Goal: Information Seeking & Learning: Learn about a topic

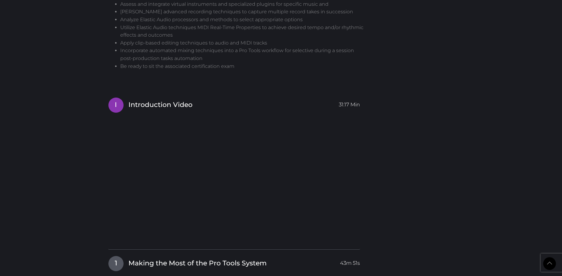
scroll to position [560, 0]
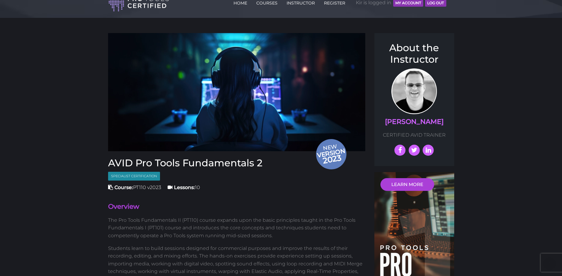
scroll to position [0, 0]
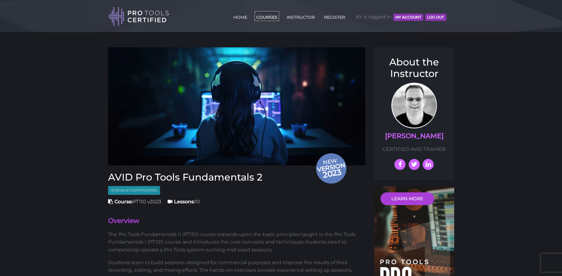
click at [261, 18] on link "COURSES" at bounding box center [267, 16] width 24 height 10
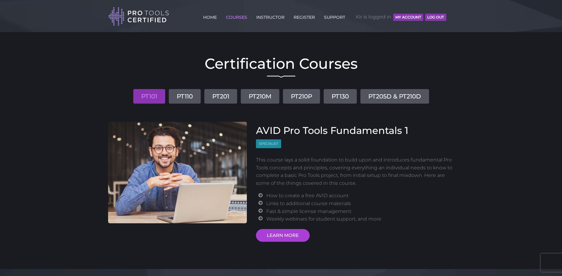
click at [376, 16] on span "Kir is logged in MY ACCOUNT Log Out" at bounding box center [401, 17] width 90 height 18
click at [402, 15] on button "MY ACCOUNT" at bounding box center [408, 17] width 30 height 7
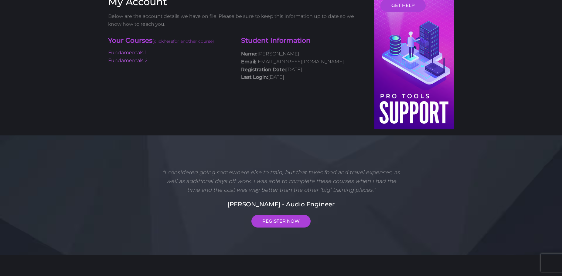
scroll to position [56, 0]
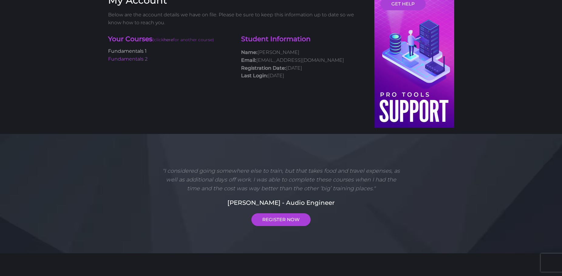
click at [135, 50] on link "Fundamentals 1" at bounding box center [127, 51] width 39 height 6
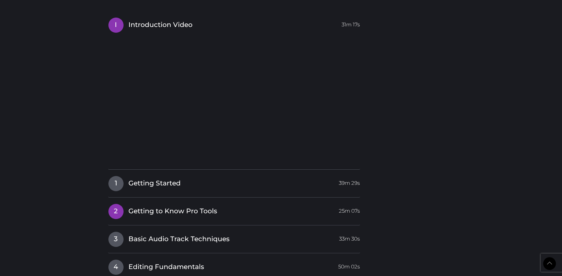
scroll to position [552, 0]
click at [390, 141] on div "New version 2023 AVID Pro Tools Fundamentals 1 User Certification Course: PT101…" at bounding box center [280, 3] width 355 height 1015
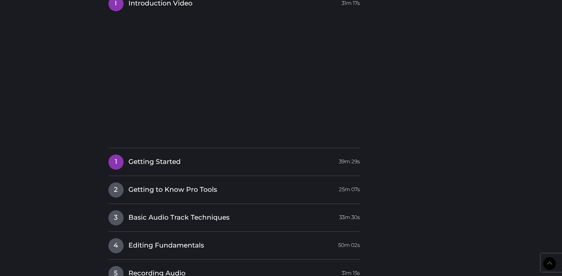
scroll to position [575, 0]
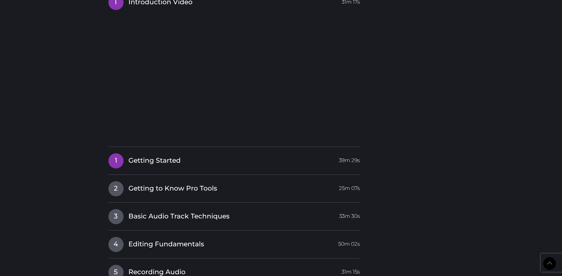
click at [205, 164] on link "1 Getting Started 39m 29s" at bounding box center [234, 159] width 252 height 13
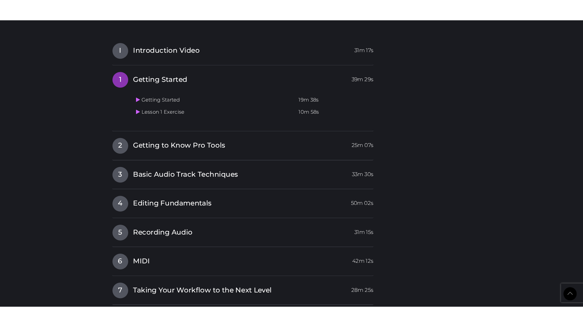
scroll to position [548, 0]
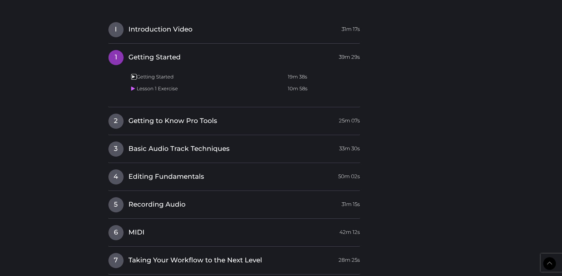
click at [133, 76] on icon at bounding box center [133, 76] width 4 height 5
